Goal: Task Accomplishment & Management: Complete application form

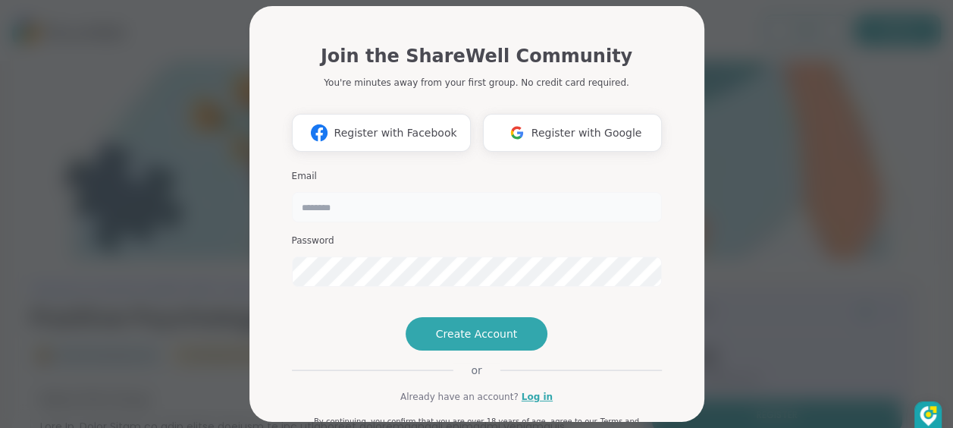
click at [333, 205] on input "email" at bounding box center [477, 207] width 370 height 30
type input "**********"
click at [455, 341] on span "Create Account" at bounding box center [477, 333] width 82 height 15
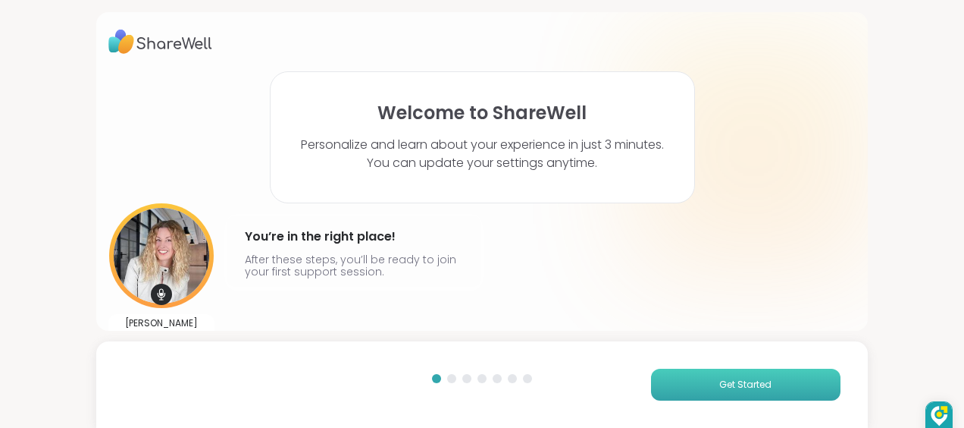
click at [695, 378] on button "Get Started" at bounding box center [746, 385] width 190 height 32
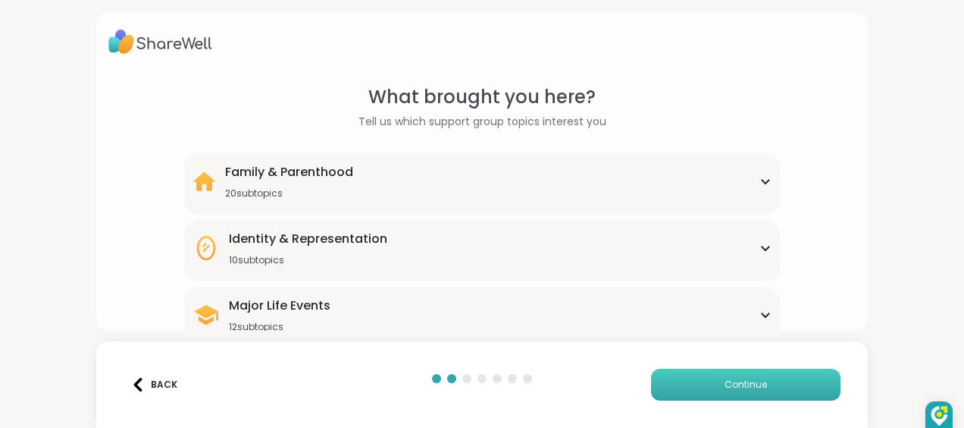
click at [707, 382] on button "Continue" at bounding box center [746, 385] width 190 height 32
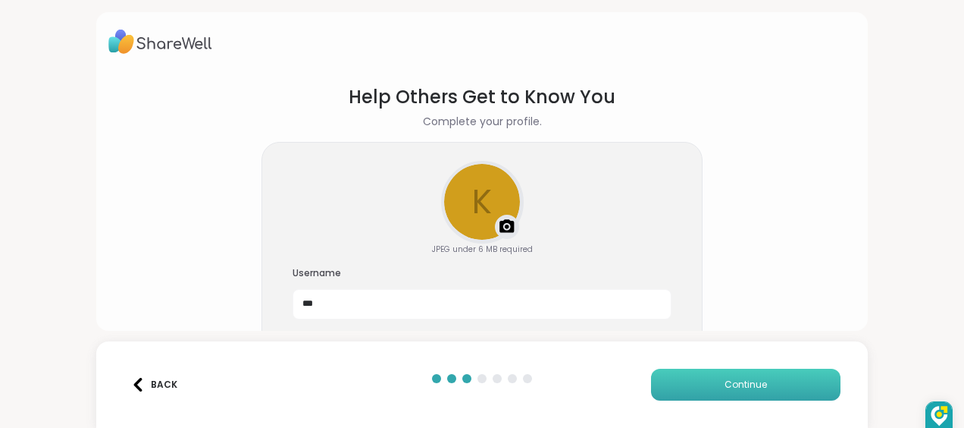
click at [688, 373] on button "Continue" at bounding box center [746, 385] width 190 height 32
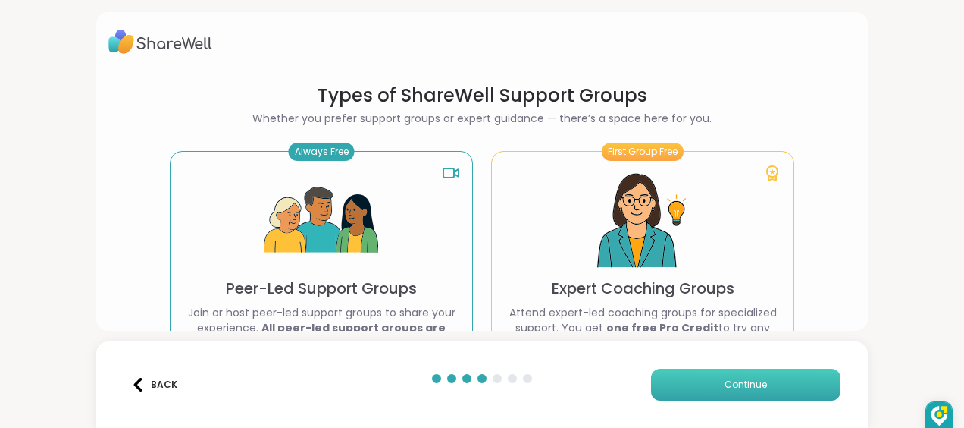
click at [763, 379] on button "Continue" at bounding box center [746, 385] width 190 height 32
